Goal: Use online tool/utility

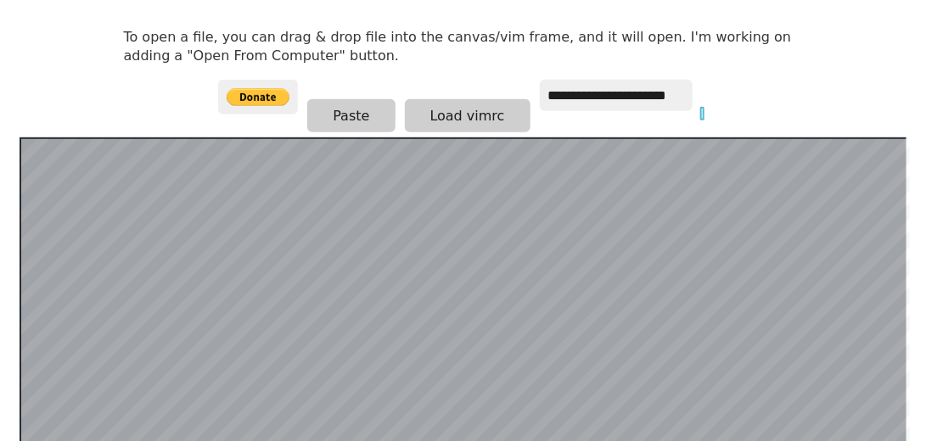
scroll to position [329, 0]
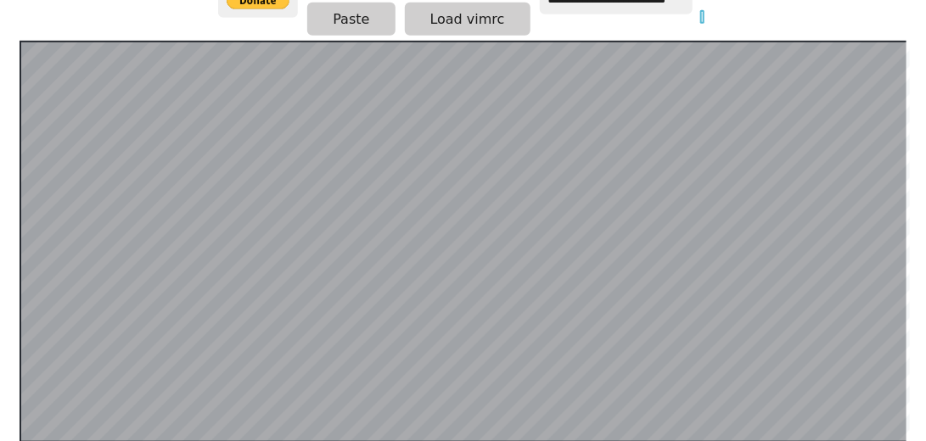
scroll to position [378, 0]
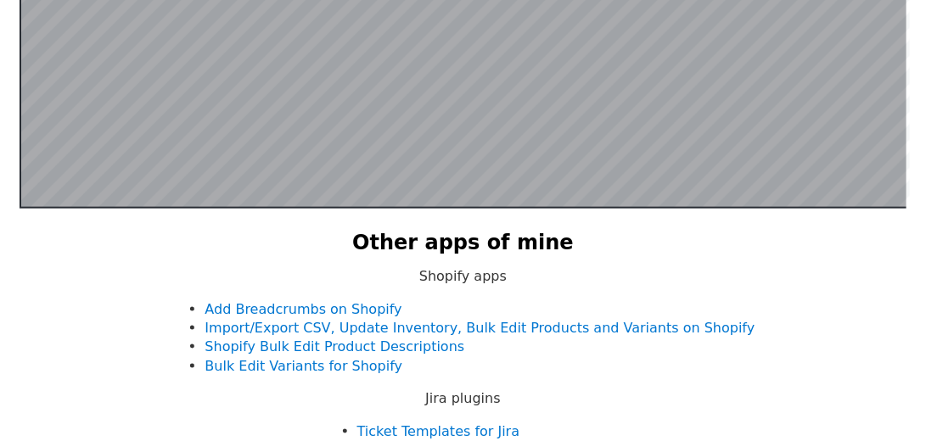
scroll to position [572, 0]
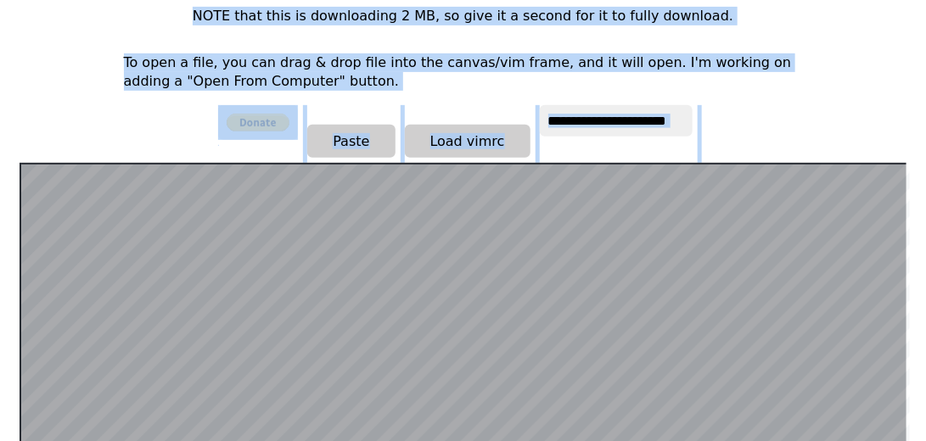
scroll to position [136, 0]
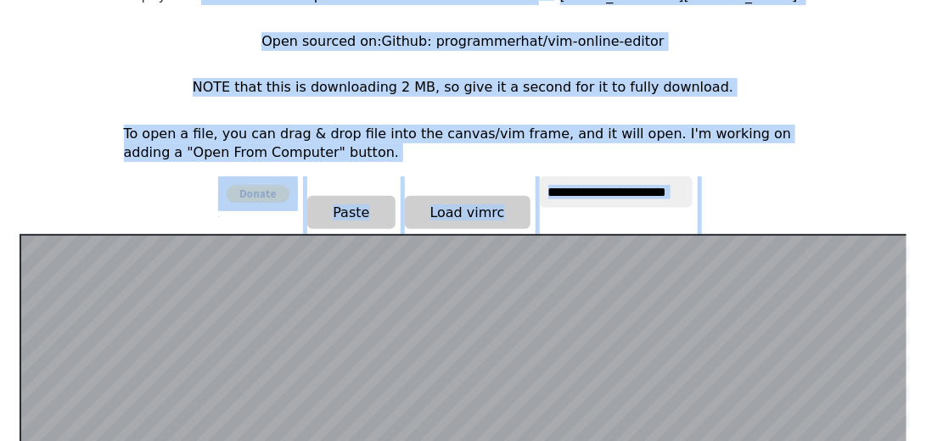
click at [180, 138] on p "To open a file, you can drag & drop file into the canvas/vim frame, and it will…" at bounding box center [463, 144] width 679 height 38
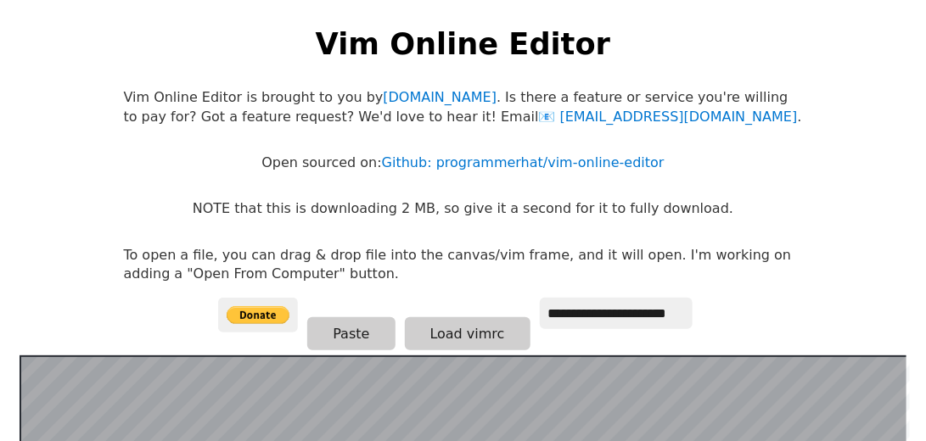
scroll to position [0, 0]
